Goal: Task Accomplishment & Management: Use online tool/utility

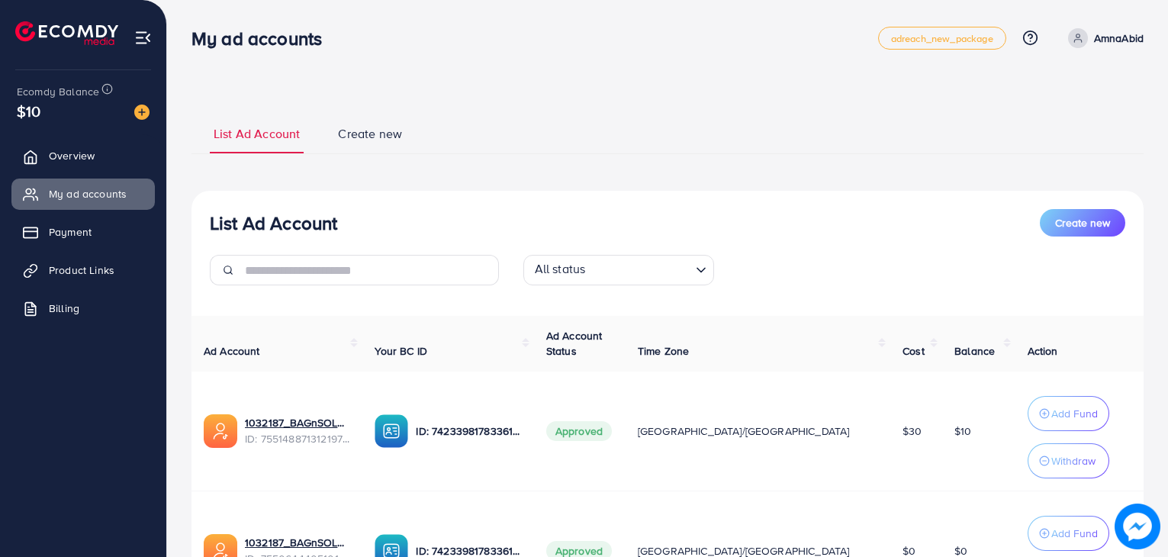
scroll to position [153, 0]
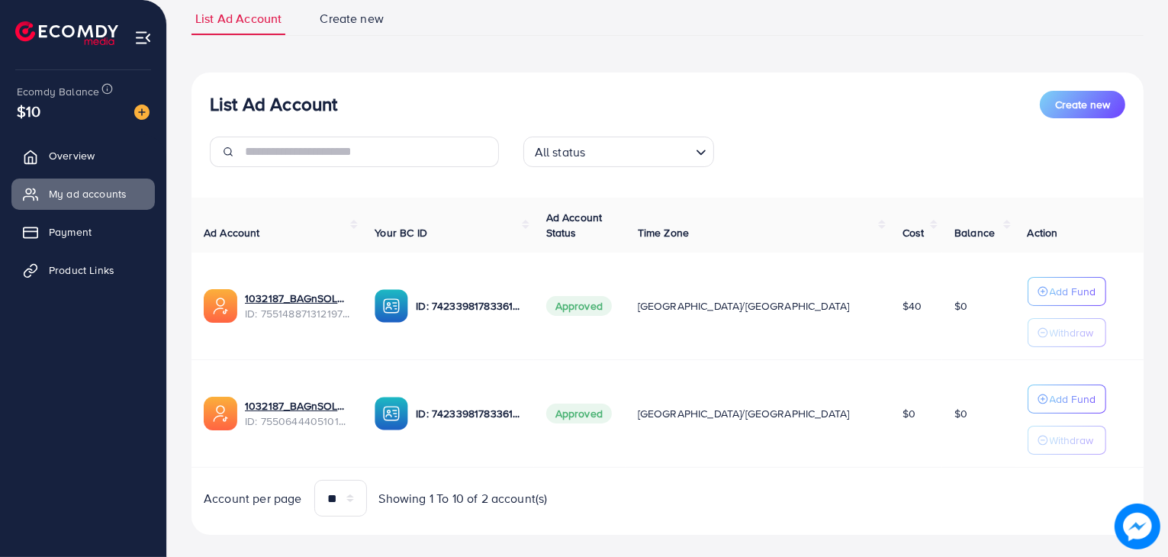
scroll to position [130, 0]
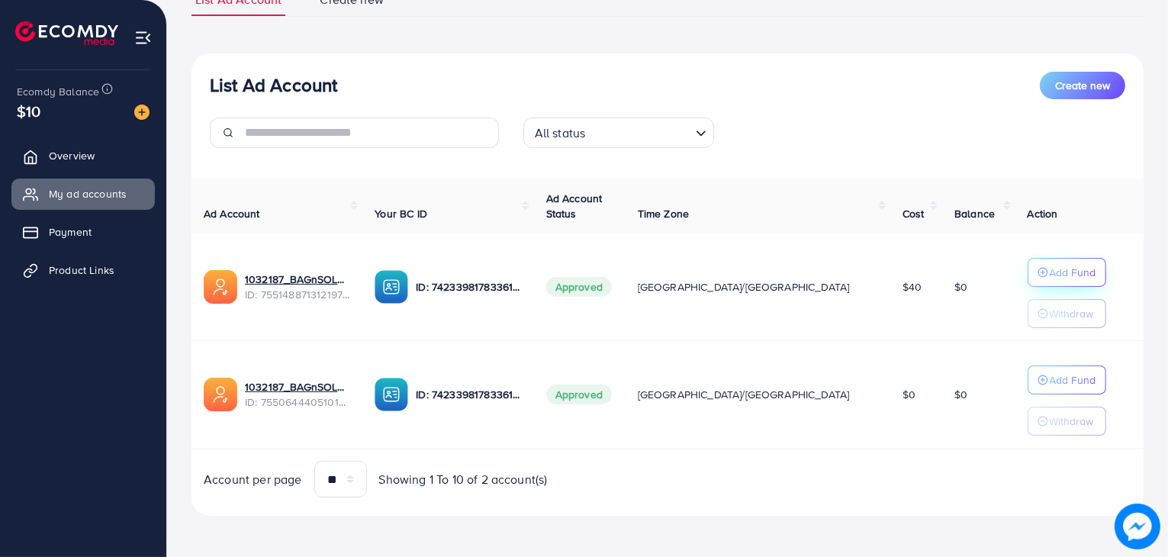
click at [1028, 282] on button "Add Fund" at bounding box center [1067, 272] width 79 height 29
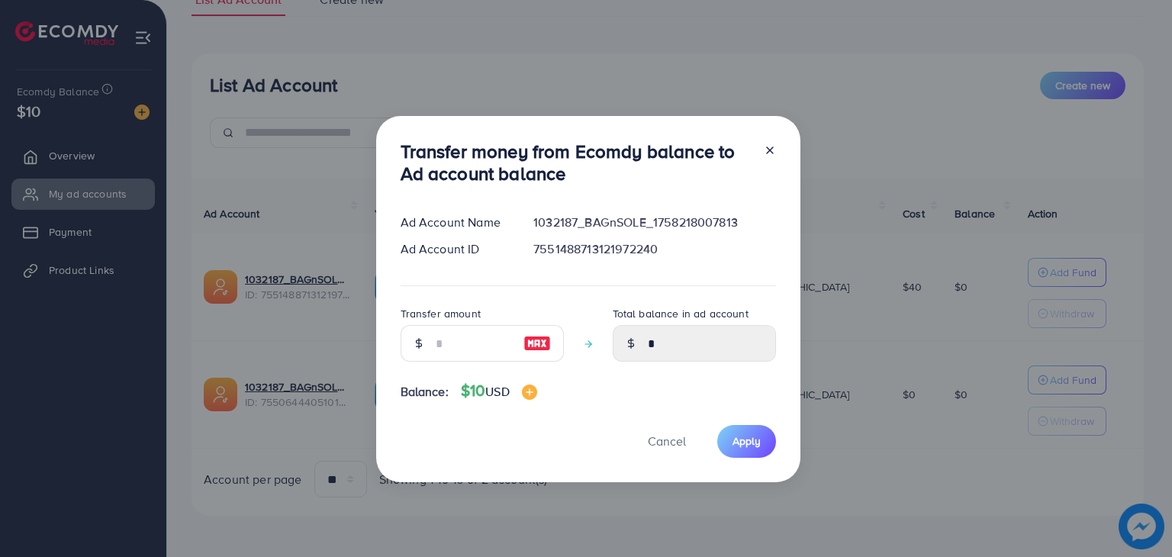
click at [454, 367] on div "Transfer amount" at bounding box center [482, 338] width 163 height 69
click at [448, 356] on input "number" at bounding box center [474, 343] width 76 height 37
click at [590, 418] on div "Transfer money from Ecomdy balance to Ad account balance Ad Account Name 103218…" at bounding box center [588, 299] width 424 height 366
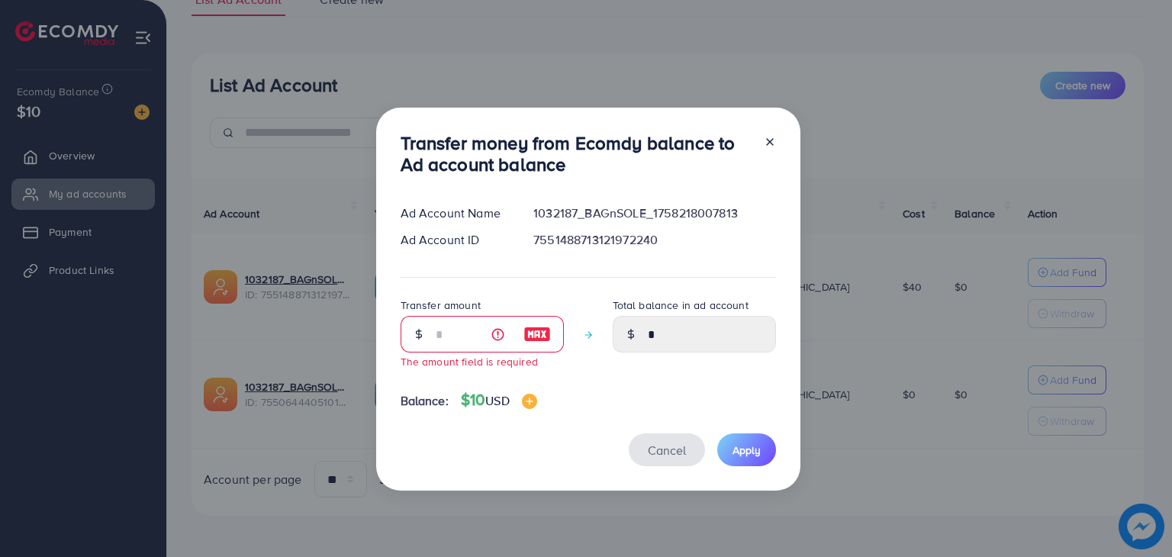
click at [681, 462] on button "Cancel" at bounding box center [667, 449] width 76 height 33
